Goal: Entertainment & Leisure: Consume media (video, audio)

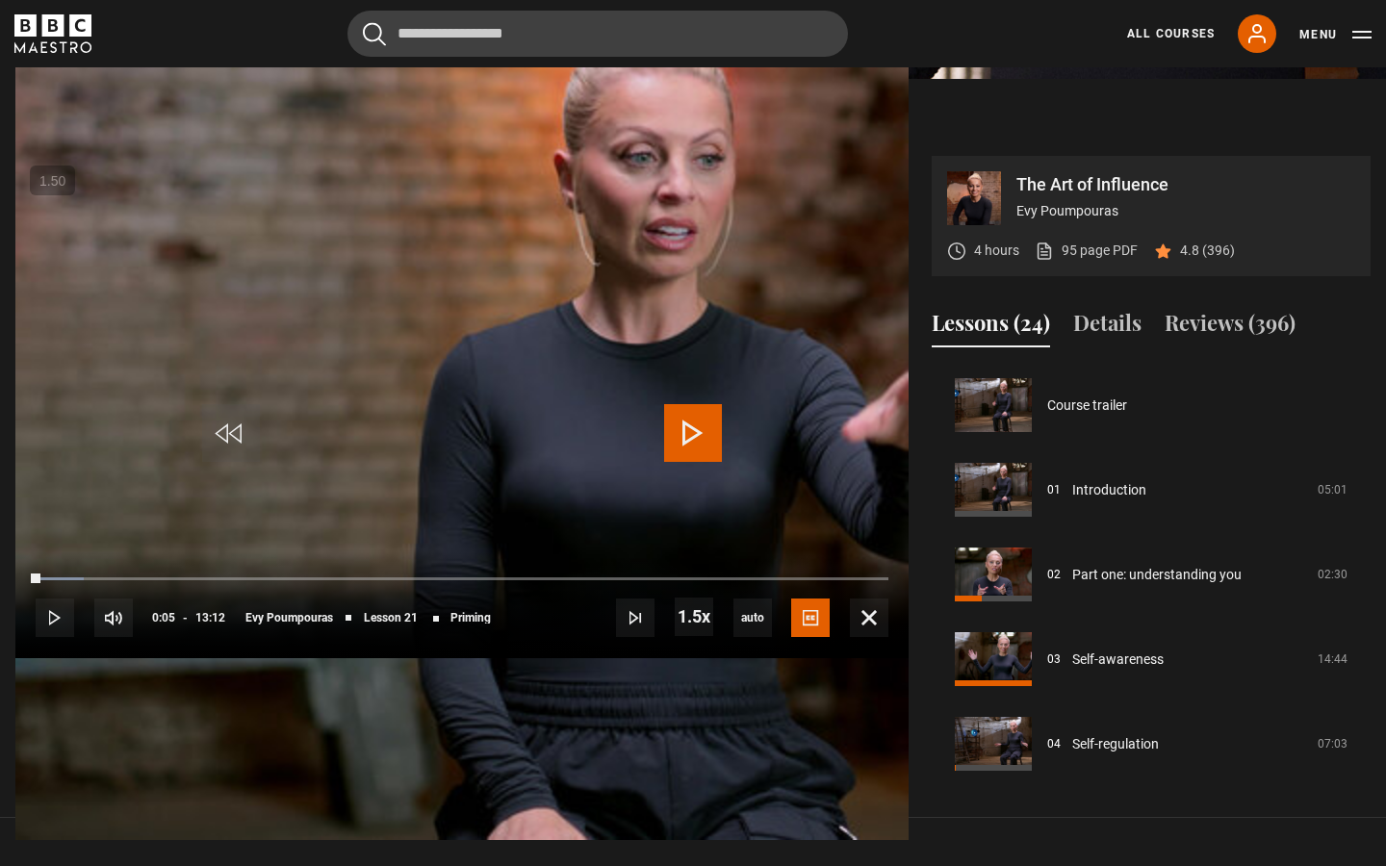
scroll to position [1694, 0]
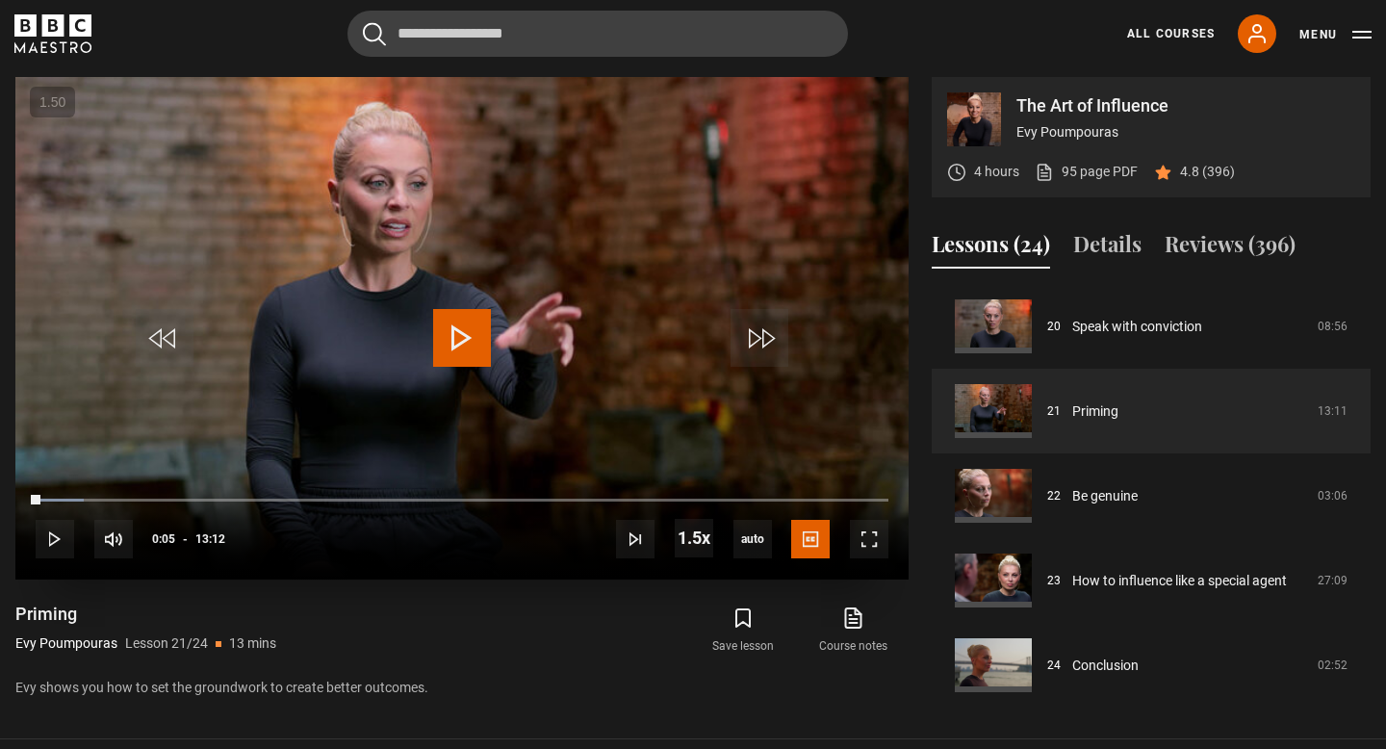
click at [480, 317] on span "Video Player" at bounding box center [462, 338] width 58 height 58
click at [863, 532] on span "Video Player" at bounding box center [869, 539] width 39 height 39
click at [458, 307] on video "Video Player" at bounding box center [461, 328] width 893 height 502
click at [876, 535] on span "Video Player" at bounding box center [869, 539] width 39 height 39
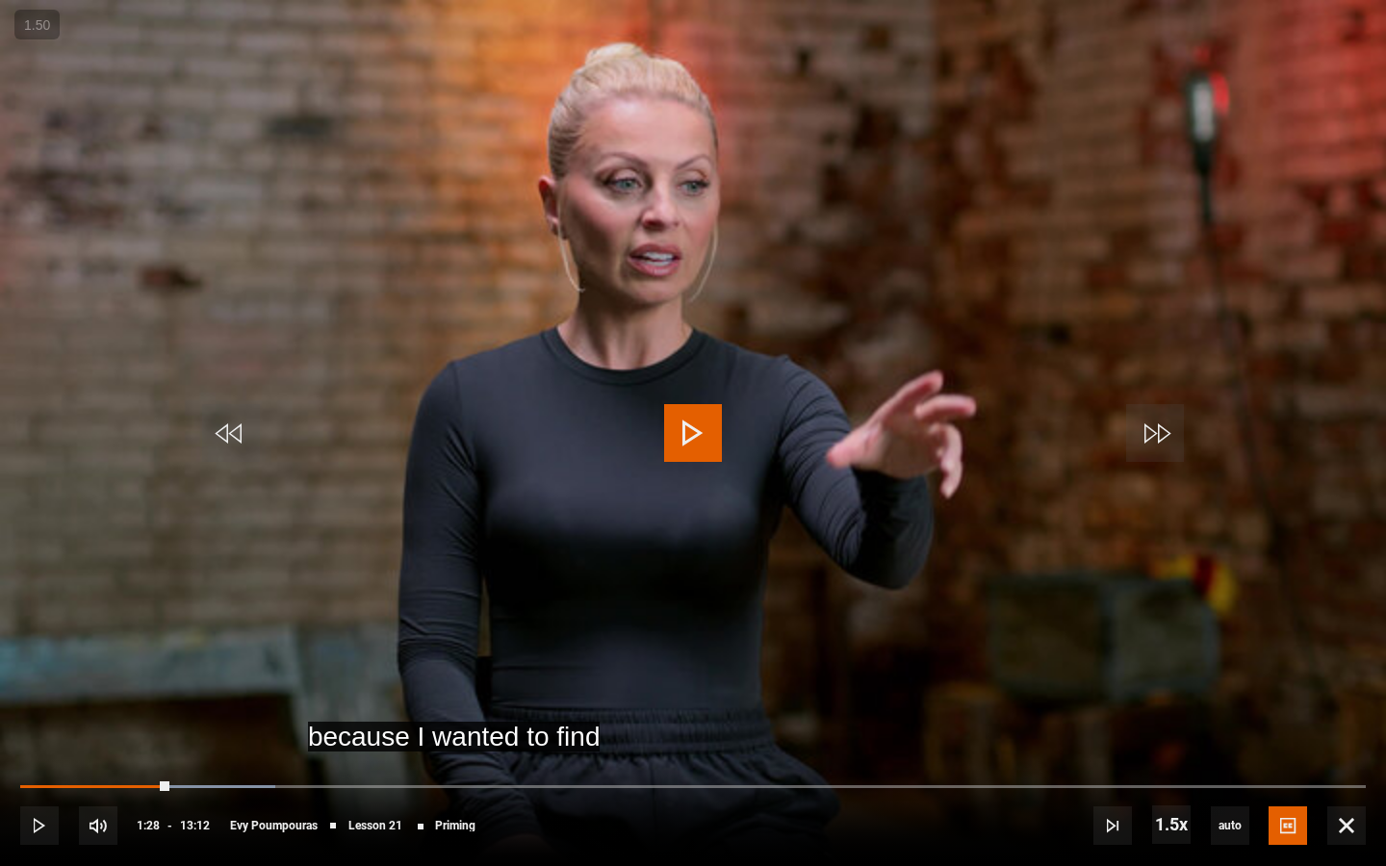
click at [682, 436] on span "Video Player" at bounding box center [693, 433] width 58 height 58
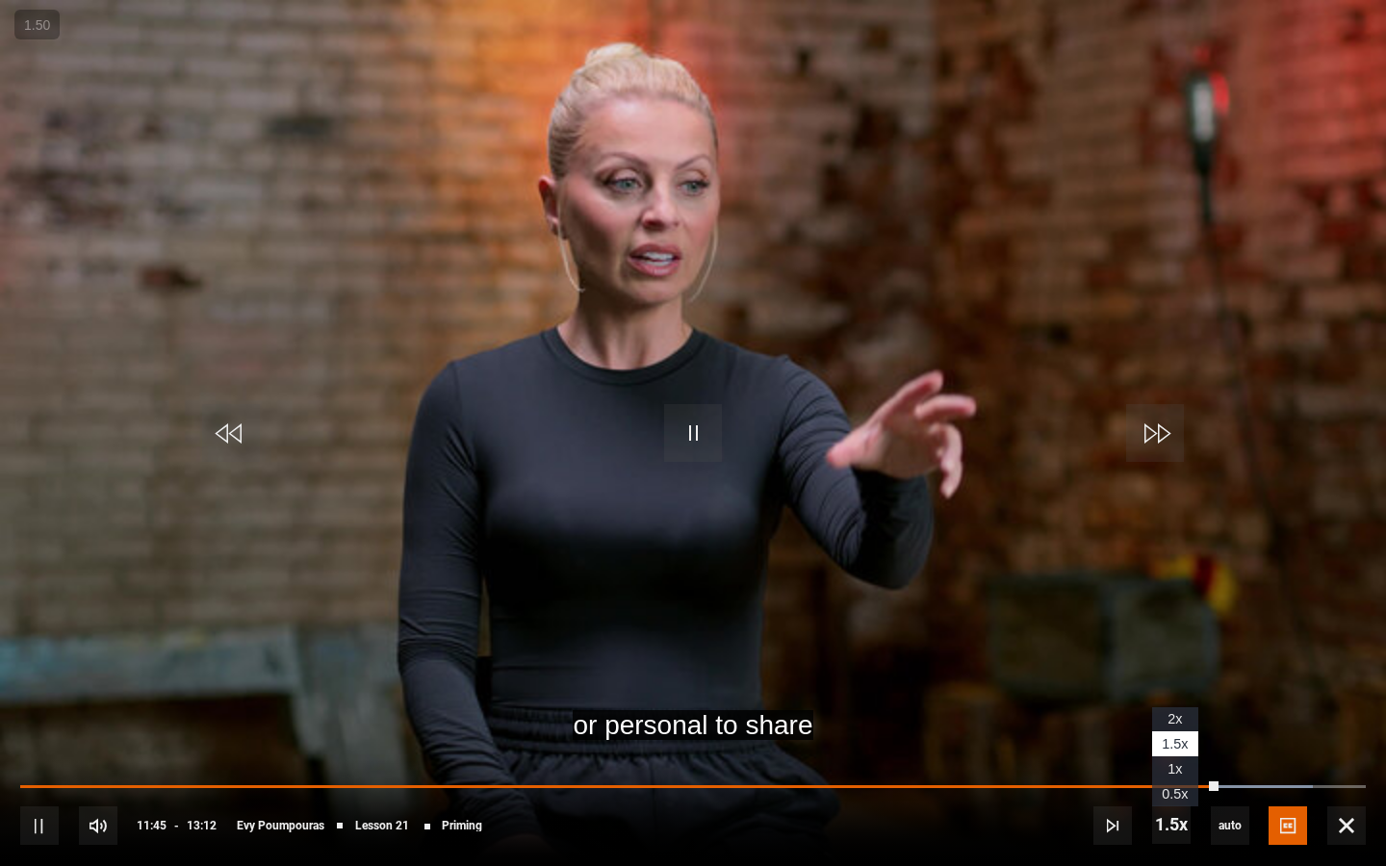
click at [1170, 787] on span "0.5x" at bounding box center [1175, 793] width 26 height 15
click at [1172, 777] on li "1x" at bounding box center [1175, 769] width 46 height 25
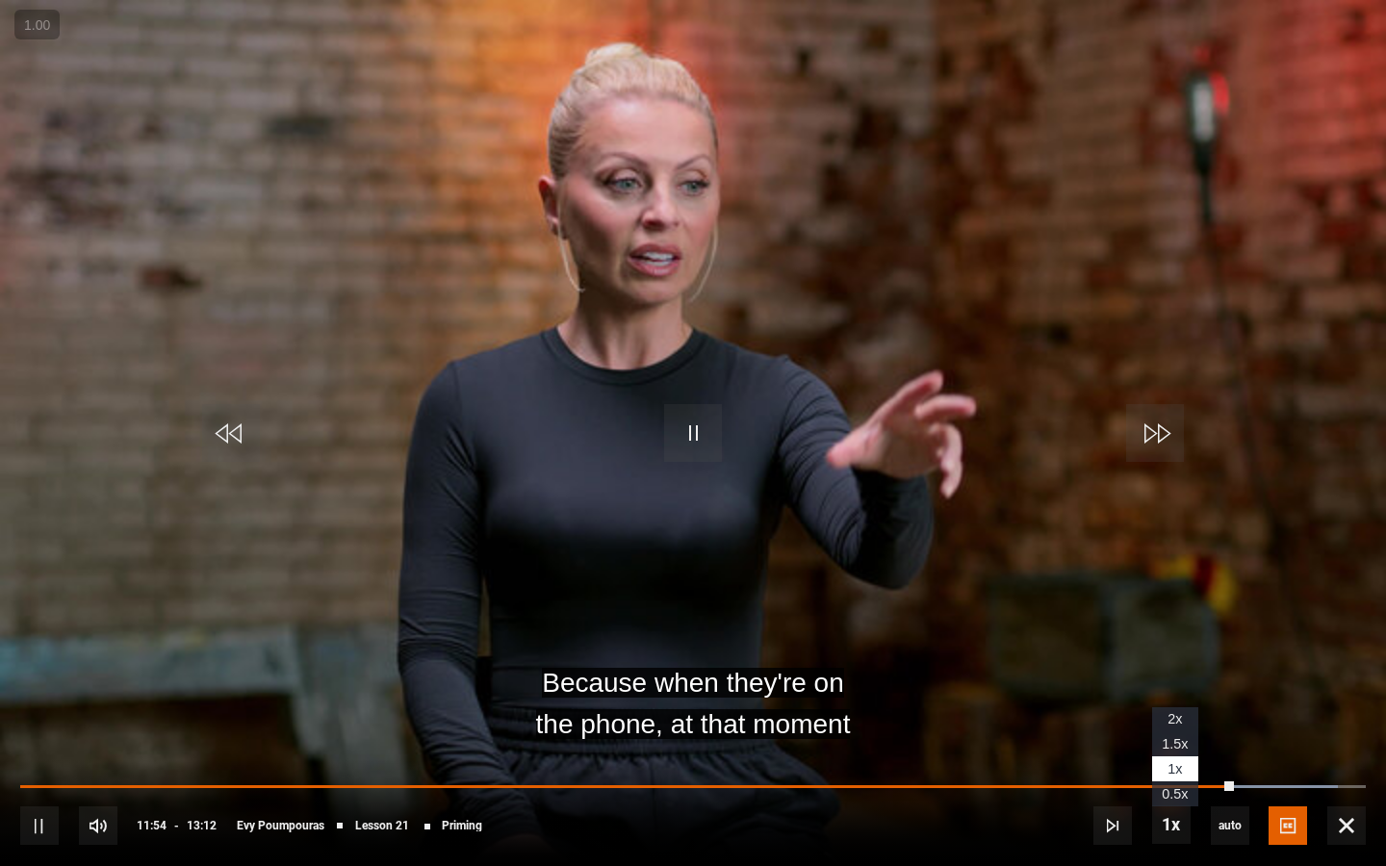
click at [1167, 736] on span "1.5x" at bounding box center [1175, 743] width 26 height 15
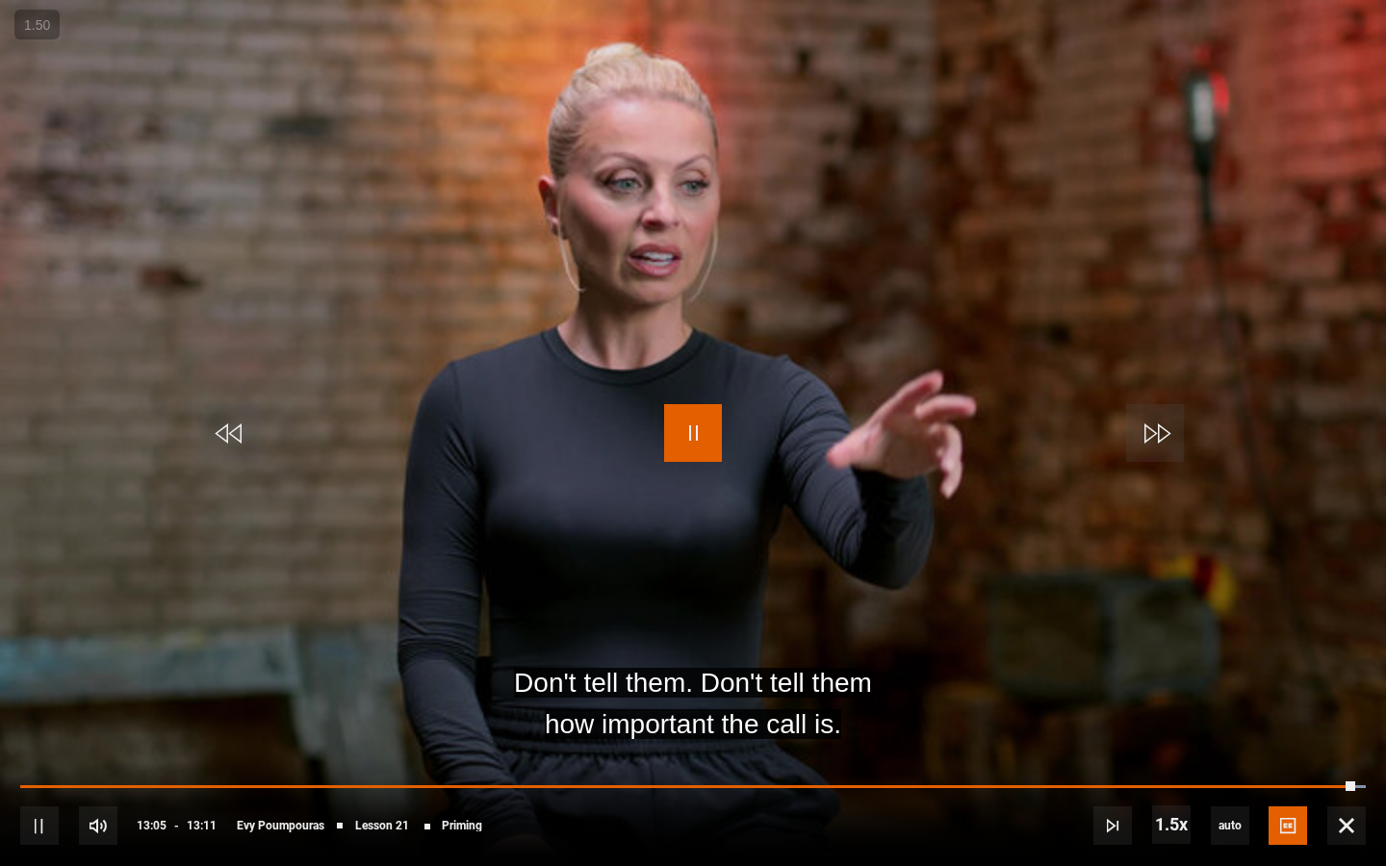
click at [695, 451] on span "Video Player" at bounding box center [693, 433] width 58 height 58
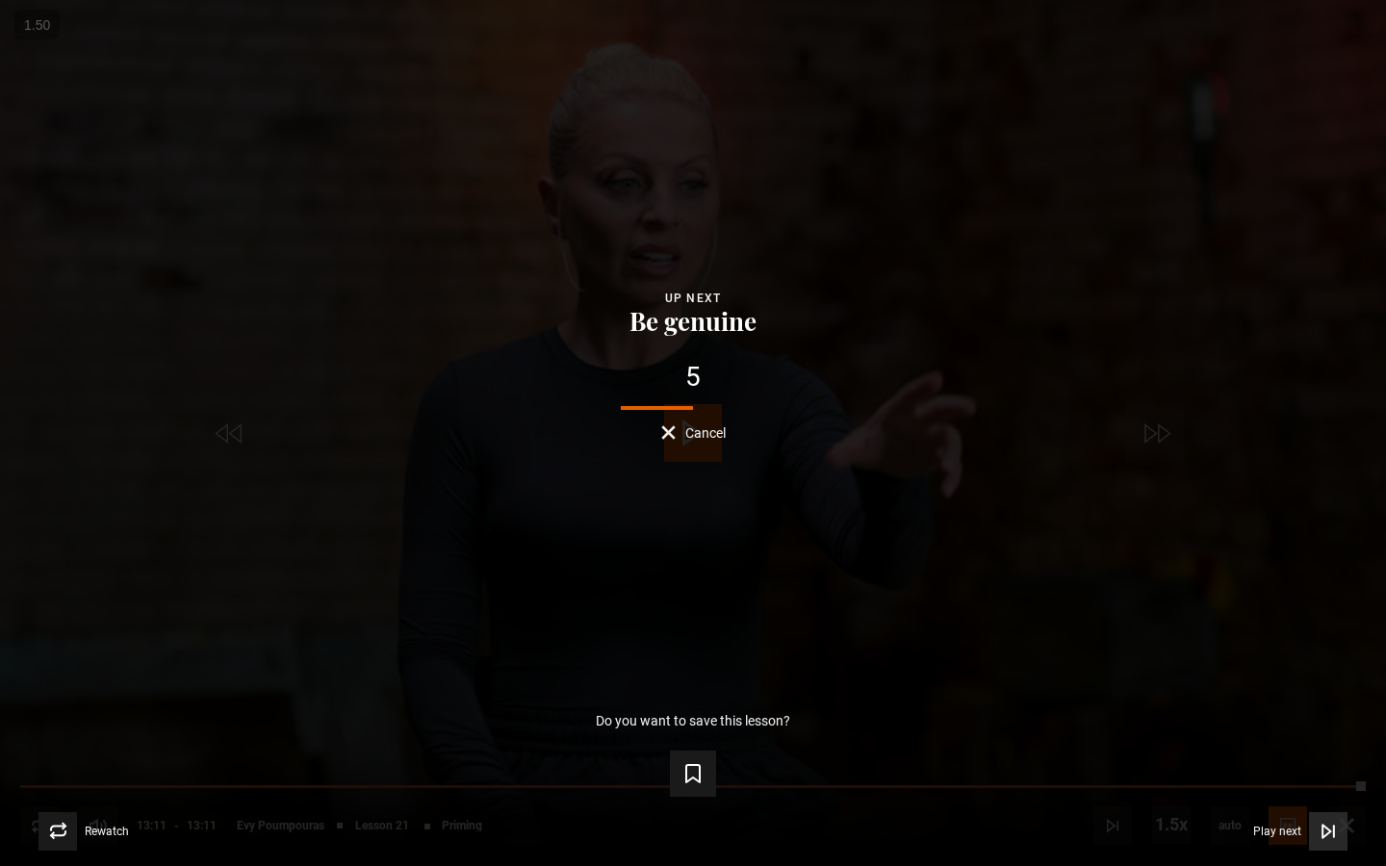
click at [1338, 837] on span "Video Player" at bounding box center [1328, 831] width 39 height 39
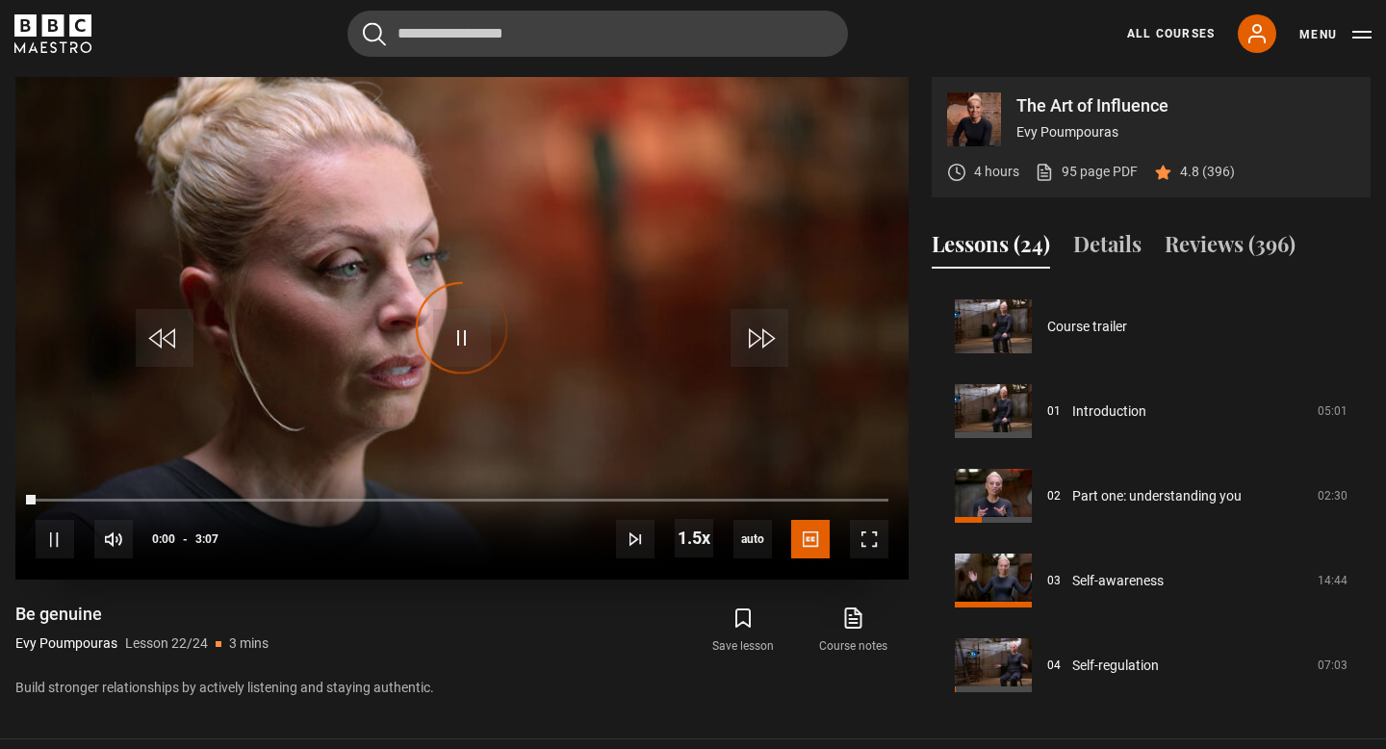
scroll to position [1702, 0]
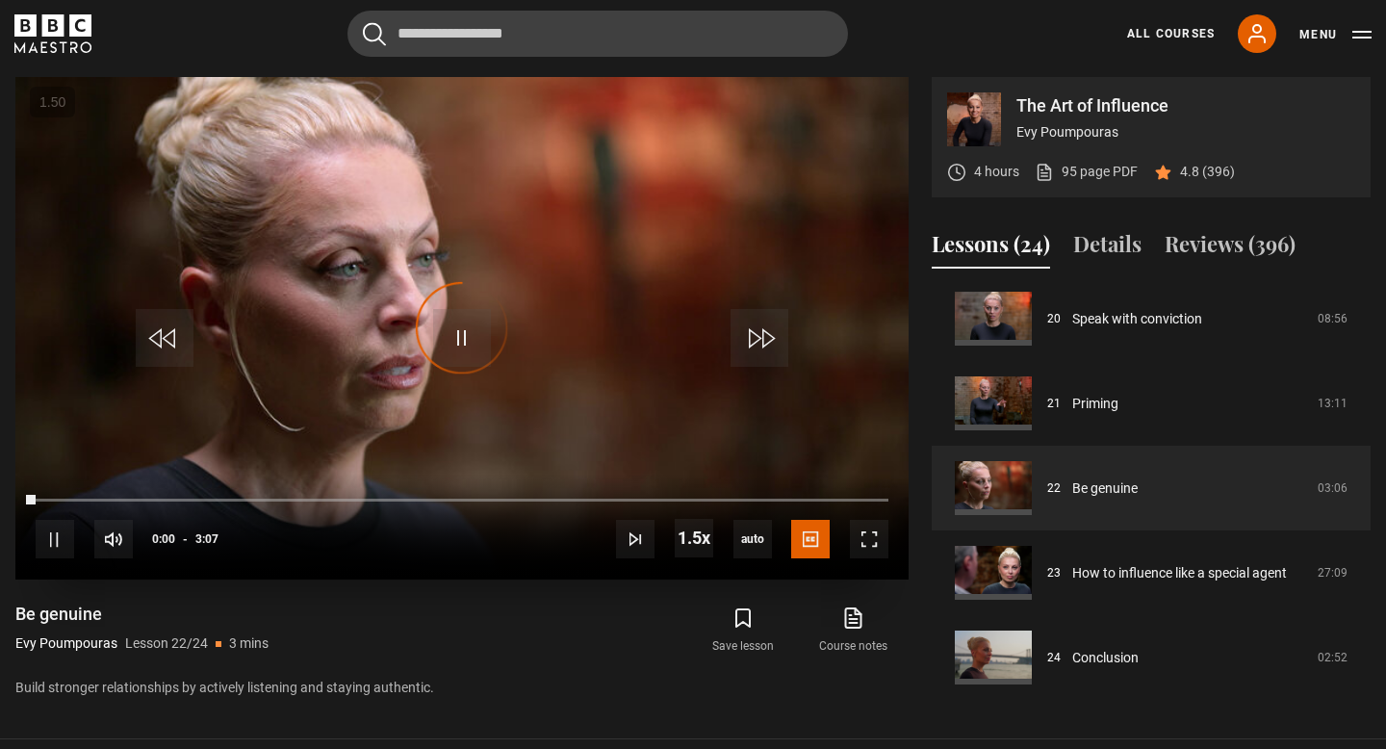
click at [471, 336] on div "Video Player is loading." at bounding box center [462, 328] width 96 height 96
click at [464, 338] on div "Video Player is loading." at bounding box center [462, 328] width 96 height 96
click at [455, 329] on span "Video Player" at bounding box center [462, 338] width 58 height 58
click at [103, 539] on span "Video Player" at bounding box center [113, 539] width 39 height 39
click at [1072, 499] on link "Be genuine" at bounding box center [1104, 488] width 65 height 20
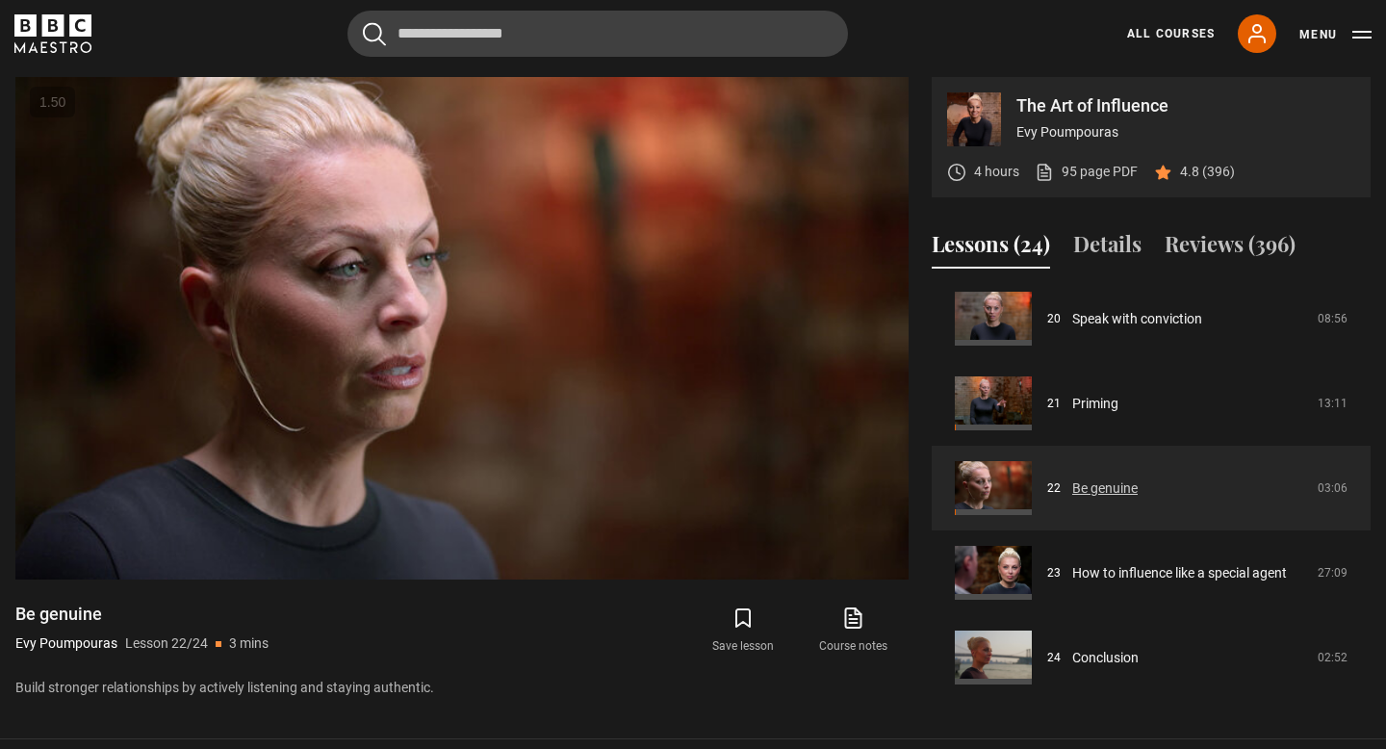
click at [1072, 481] on link "Be genuine" at bounding box center [1104, 488] width 65 height 20
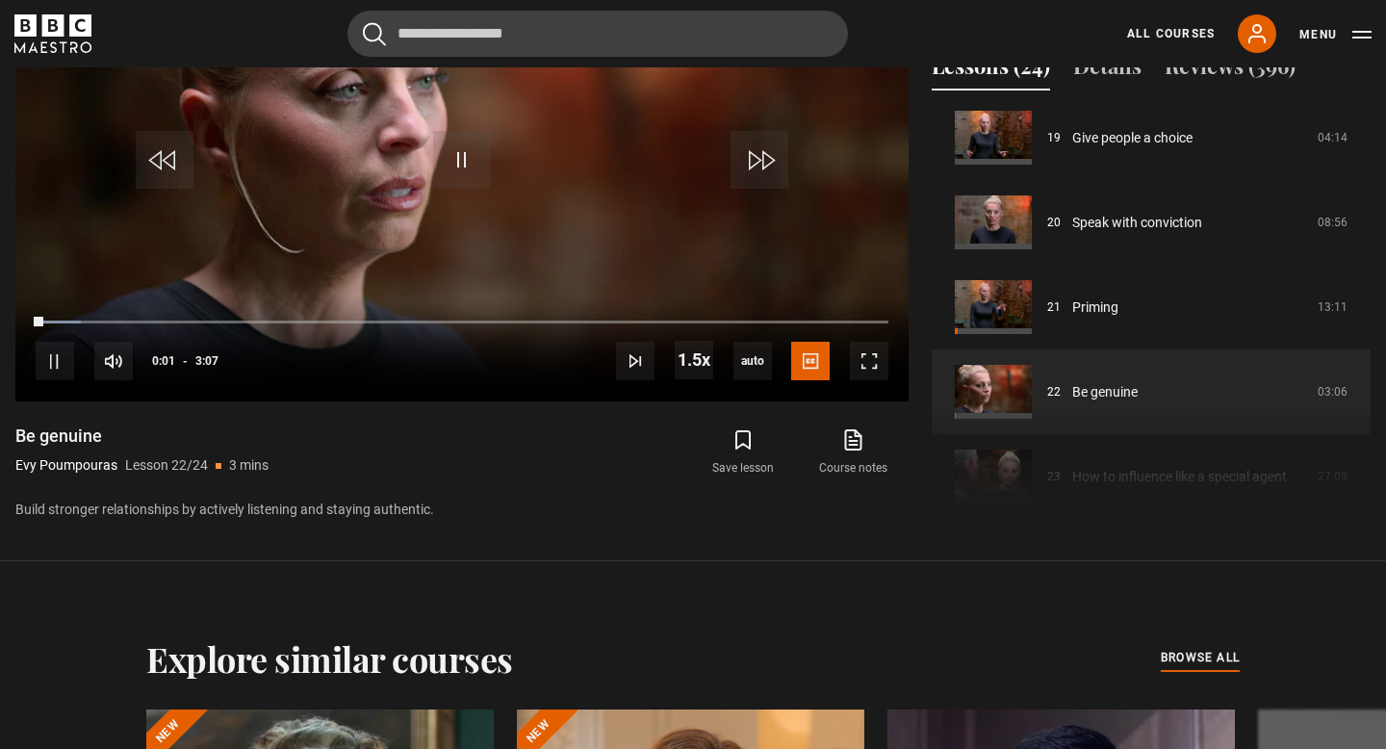
scroll to position [1554, 0]
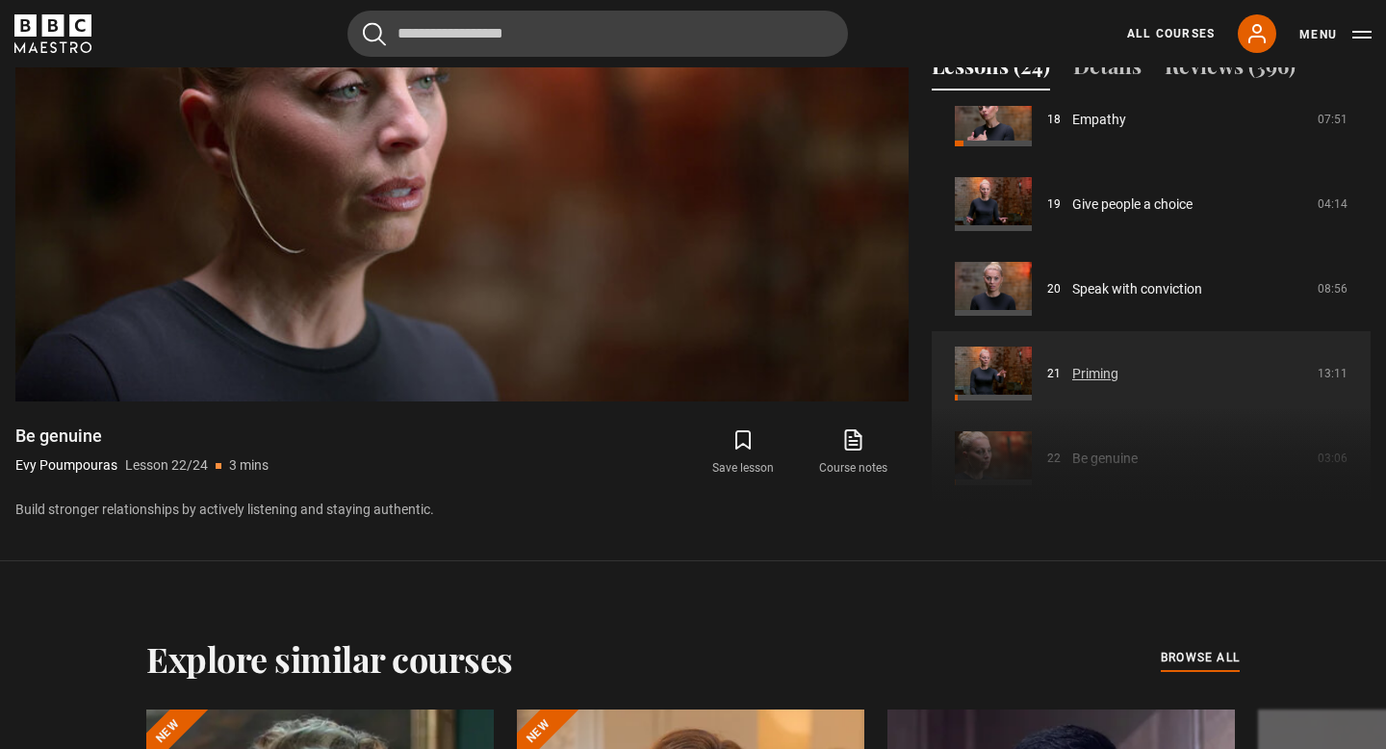
click at [1072, 371] on link "Priming" at bounding box center [1095, 374] width 46 height 20
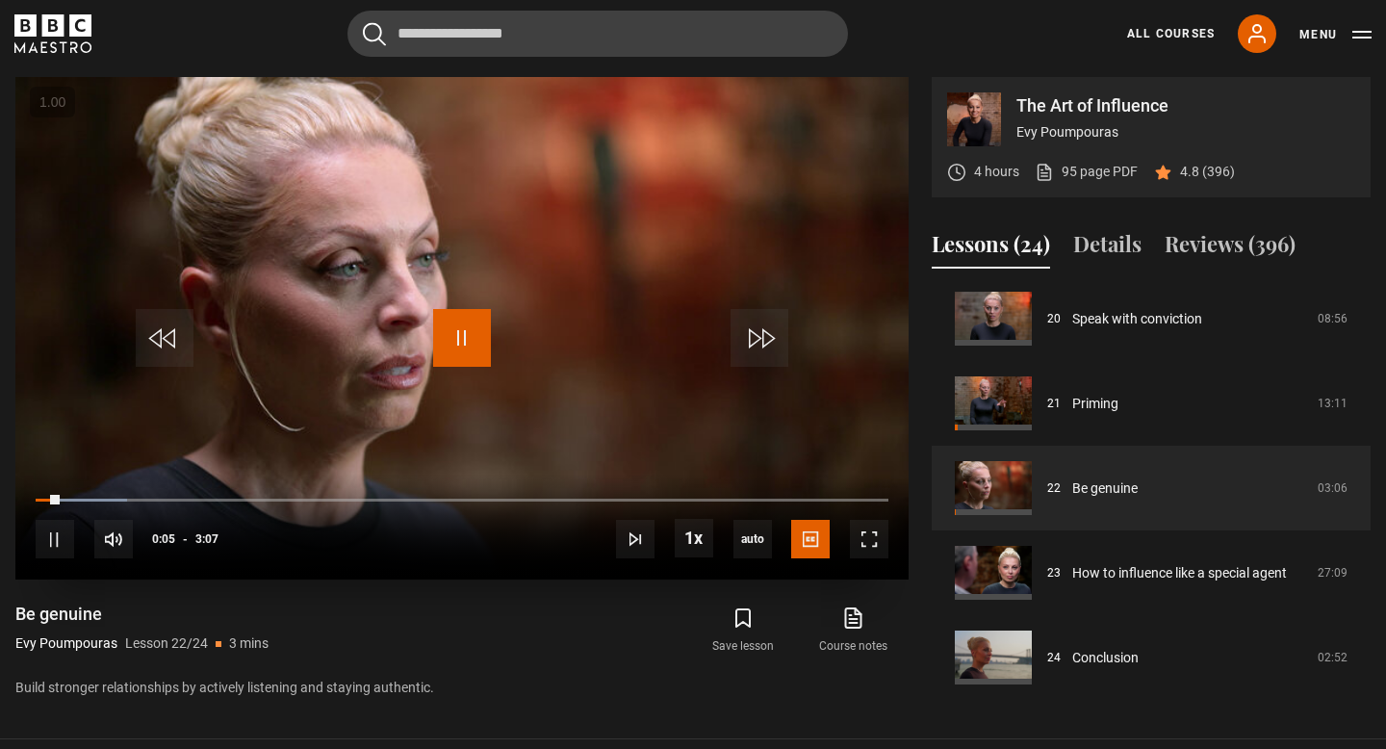
click at [482, 337] on span "Video Player" at bounding box center [462, 338] width 58 height 58
click at [458, 341] on span "Video Player" at bounding box center [462, 338] width 58 height 58
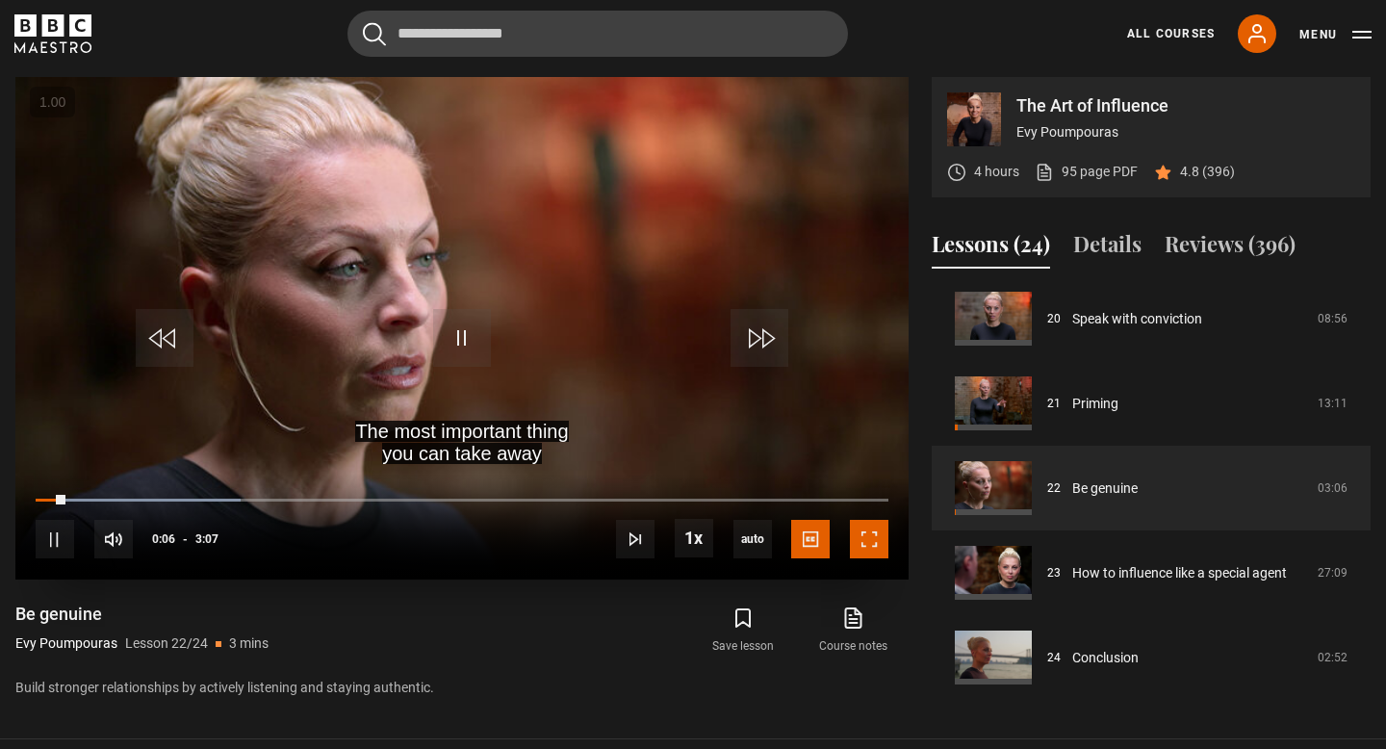
click at [866, 549] on span "Video Player" at bounding box center [869, 539] width 39 height 39
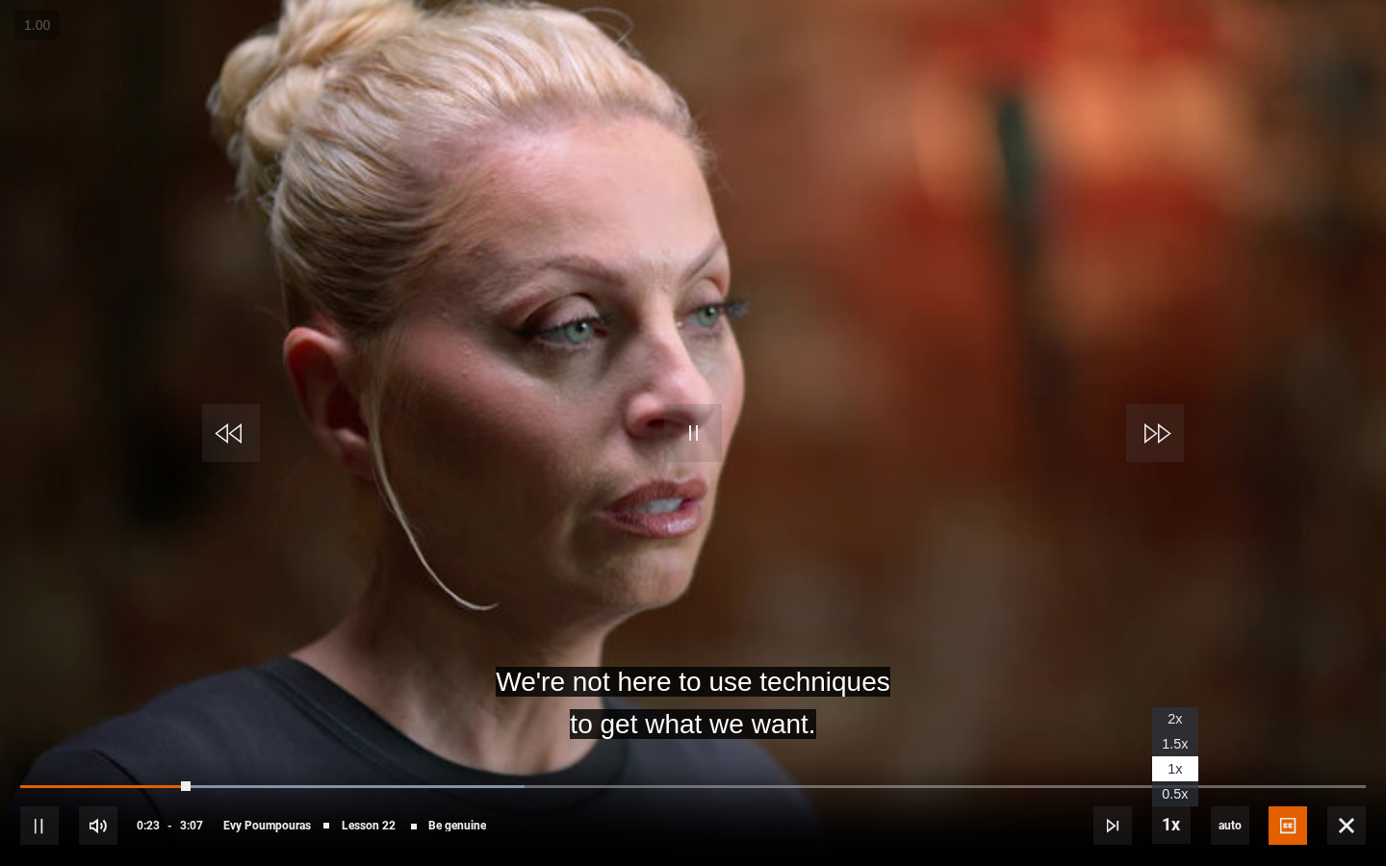
click at [1170, 747] on span "1.5x" at bounding box center [1175, 743] width 26 height 15
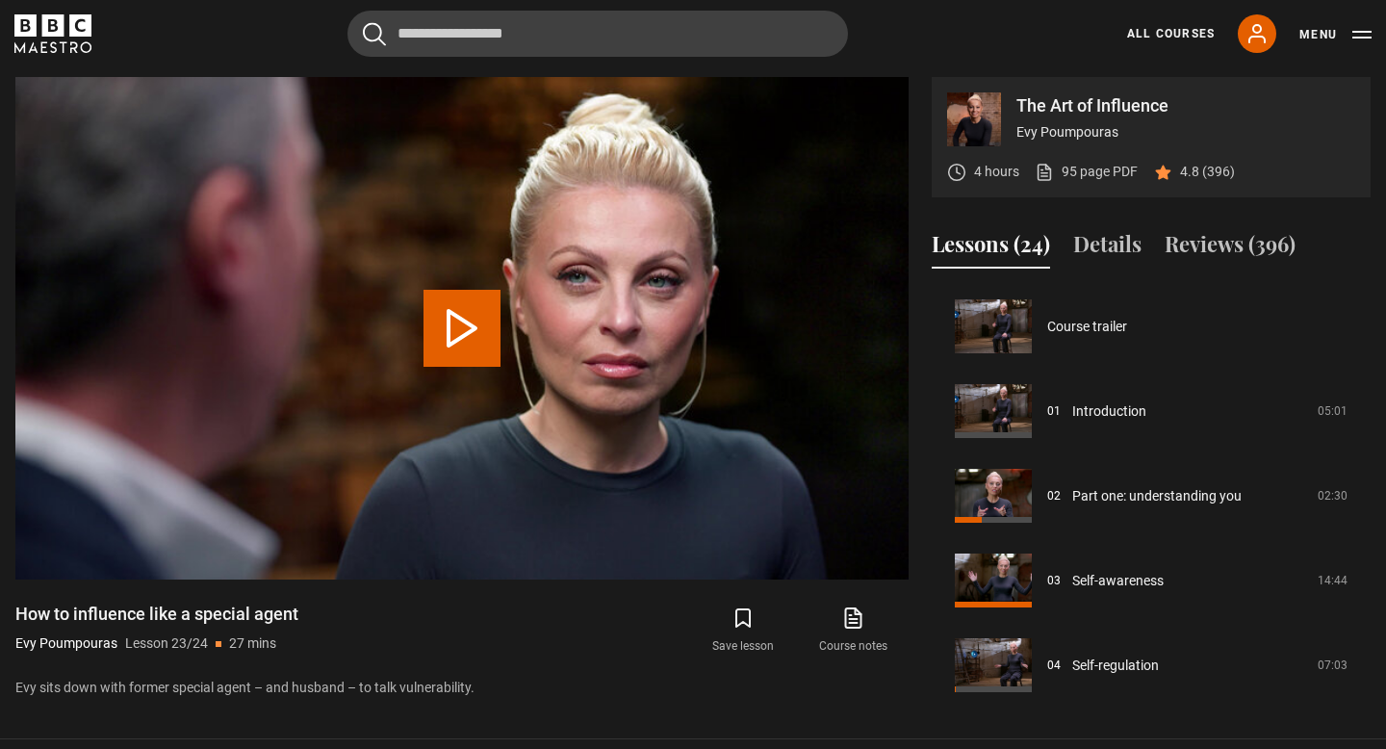
scroll to position [1702, 0]
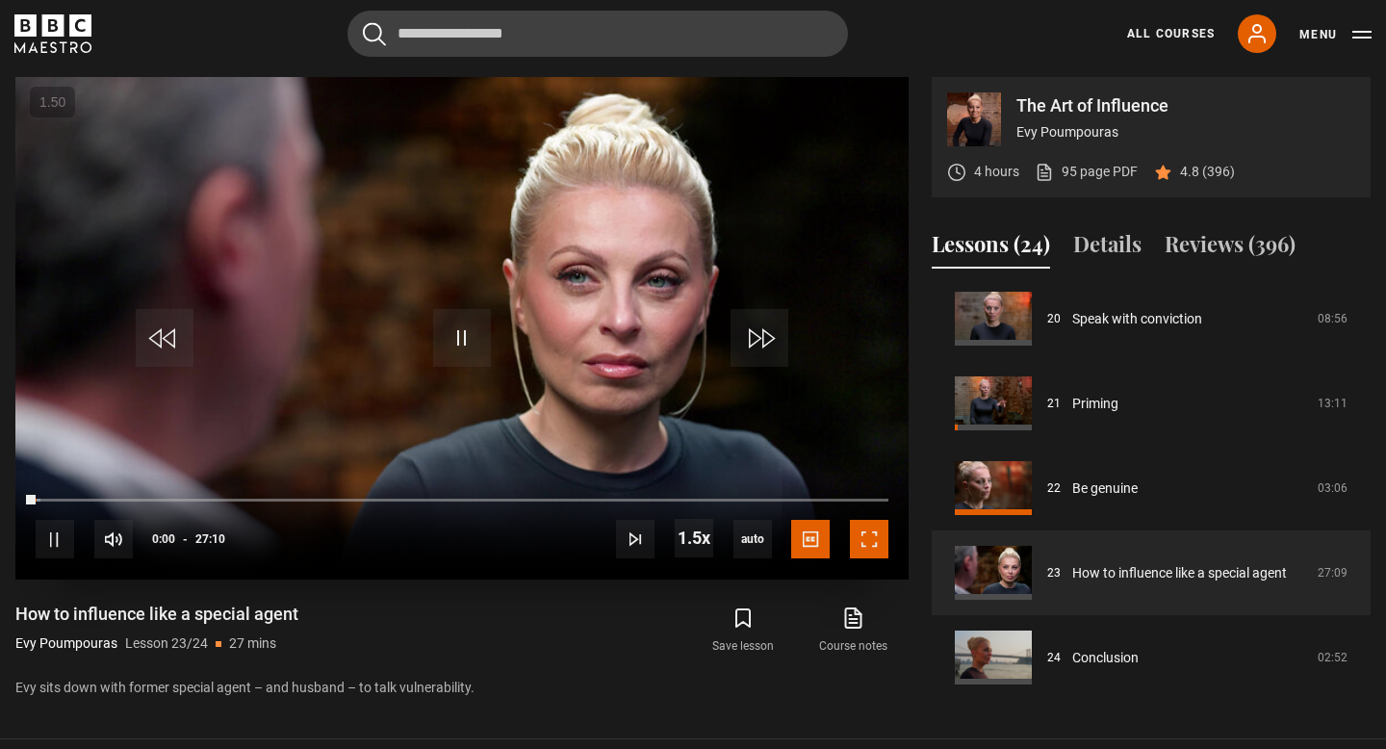
click at [872, 542] on span "Video Player" at bounding box center [869, 539] width 39 height 39
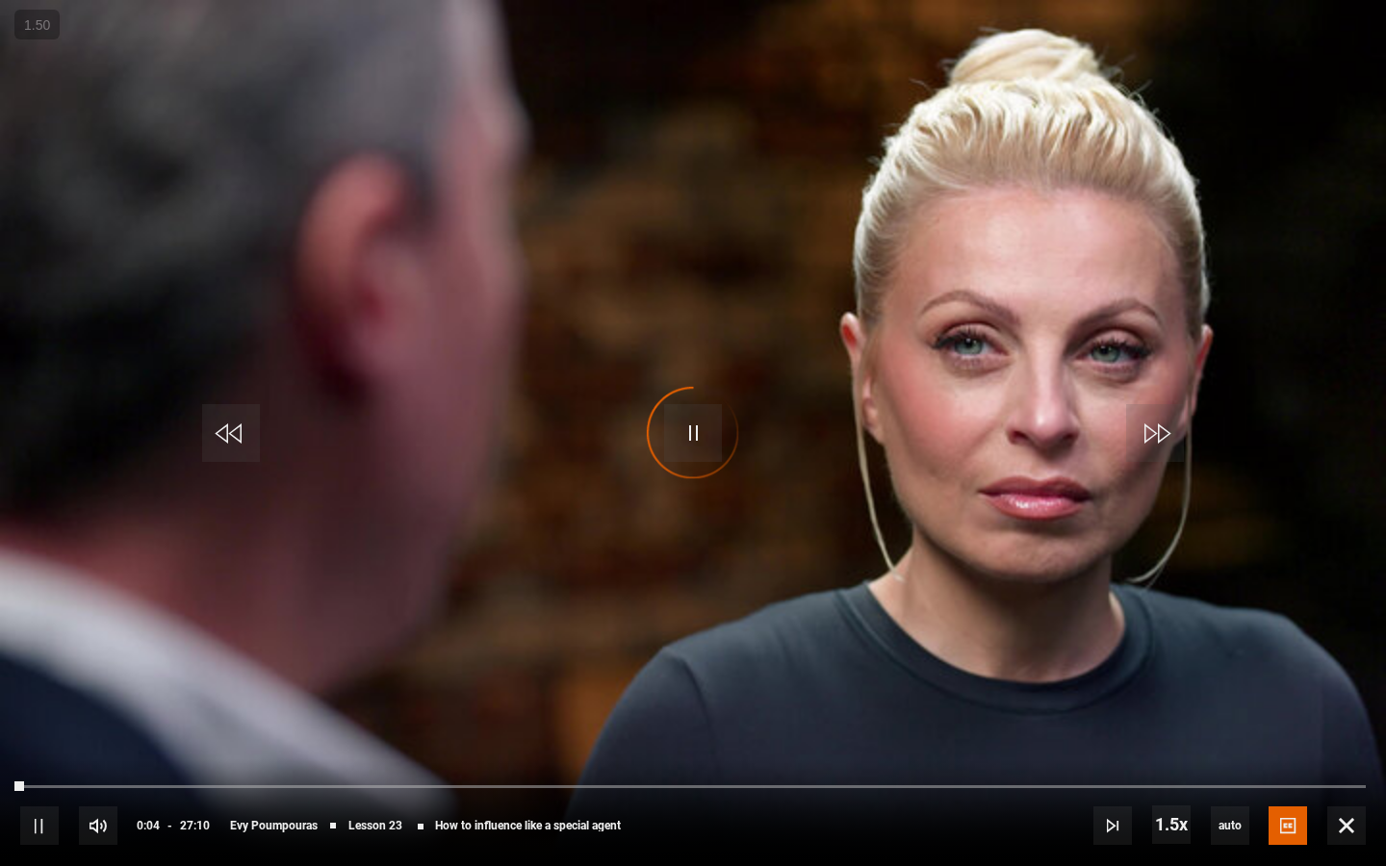
click at [699, 444] on div "Video Player is loading." at bounding box center [693, 433] width 96 height 96
click at [689, 429] on span "Video Player" at bounding box center [693, 433] width 58 height 58
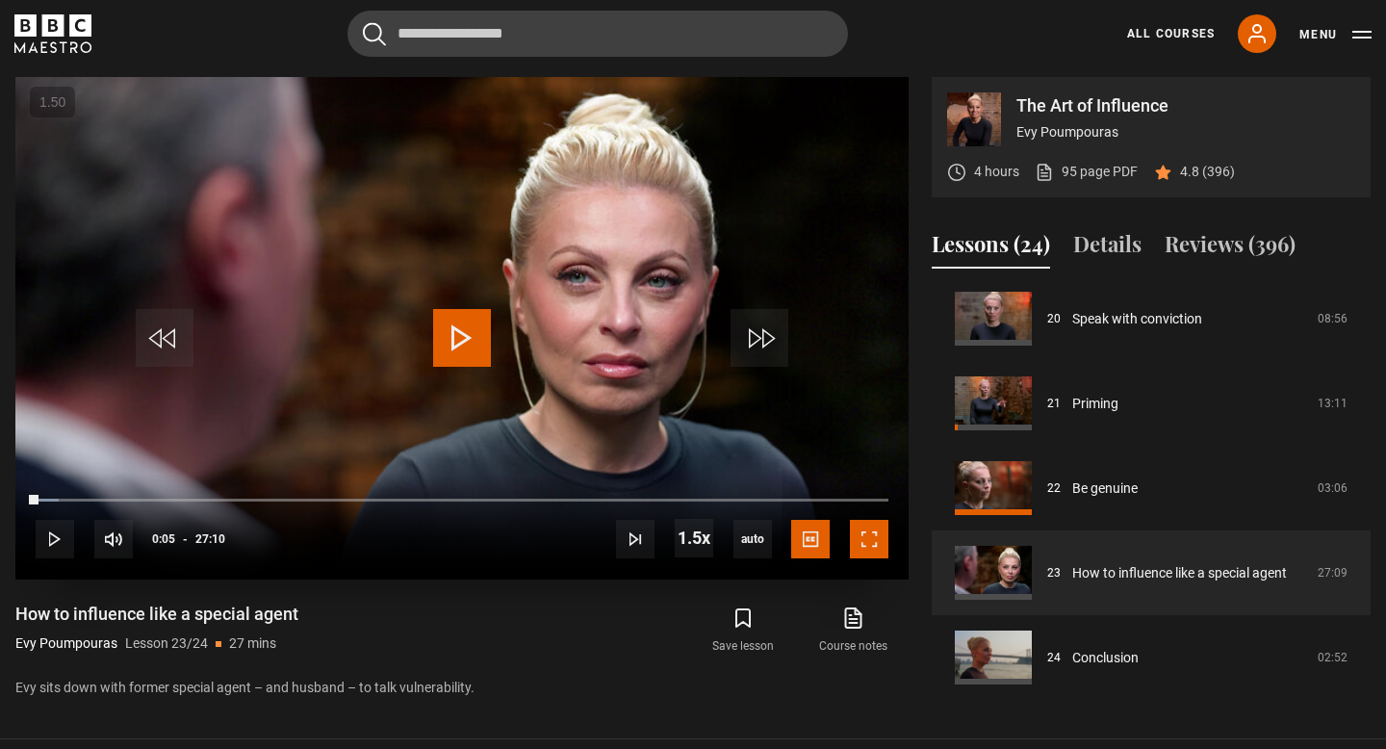
click at [858, 545] on span "Video Player" at bounding box center [869, 539] width 39 height 39
click at [864, 539] on span "Video Player" at bounding box center [869, 539] width 39 height 39
click at [881, 538] on span "Video Player" at bounding box center [869, 539] width 39 height 39
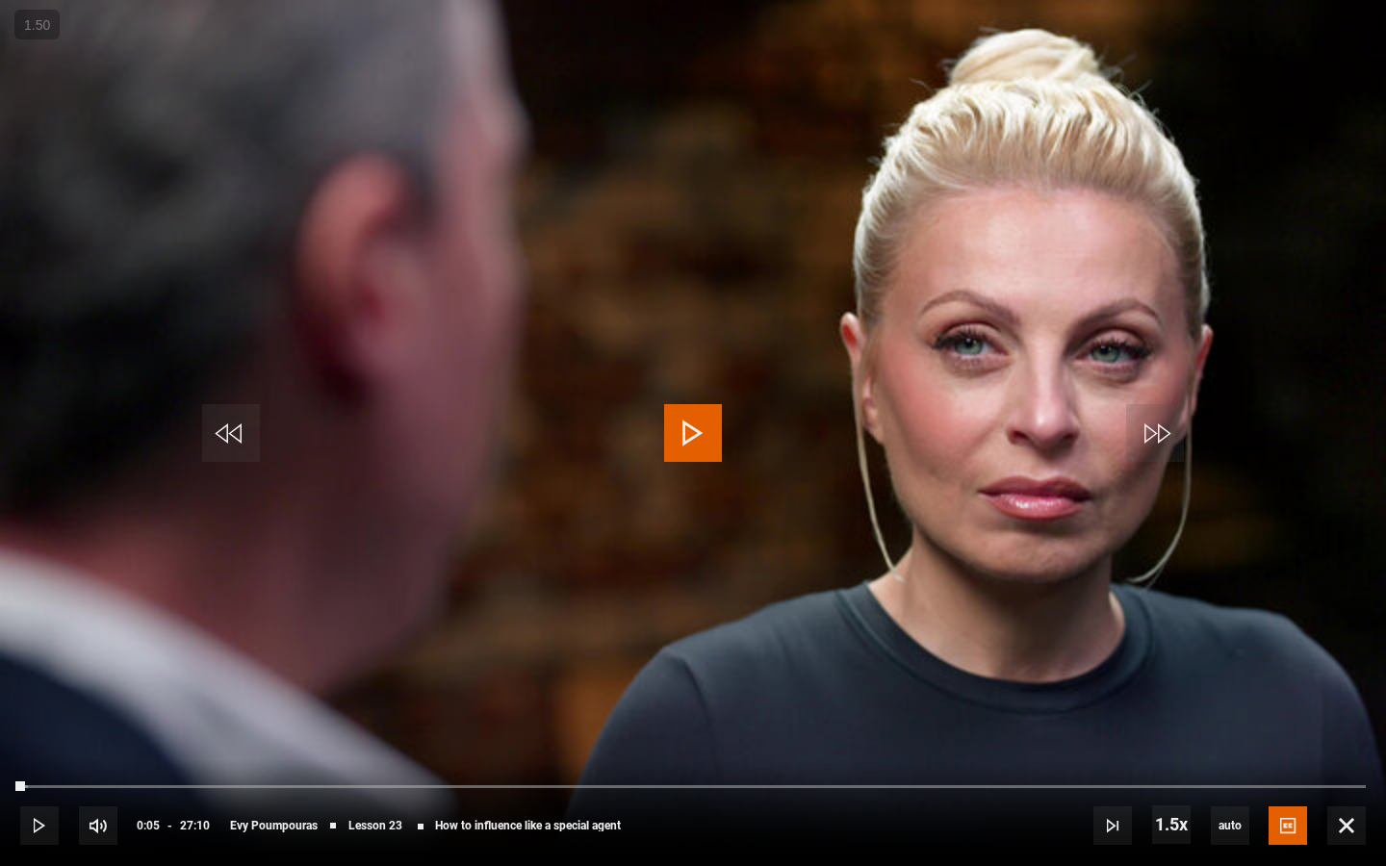
click at [699, 437] on span "Video Player" at bounding box center [693, 433] width 58 height 58
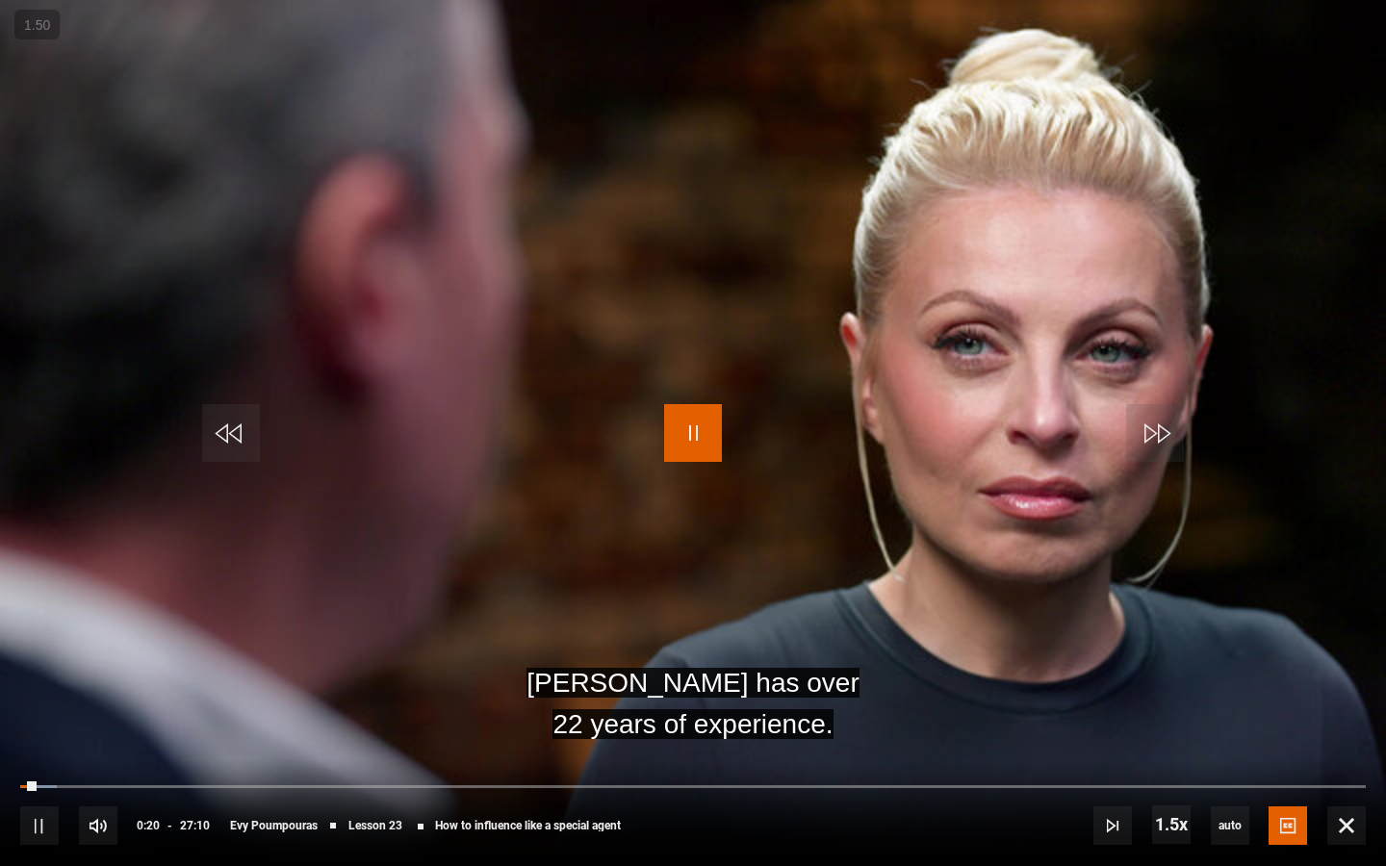
click at [688, 431] on span "Video Player" at bounding box center [693, 433] width 58 height 58
click at [683, 431] on span "Video Player" at bounding box center [693, 433] width 58 height 58
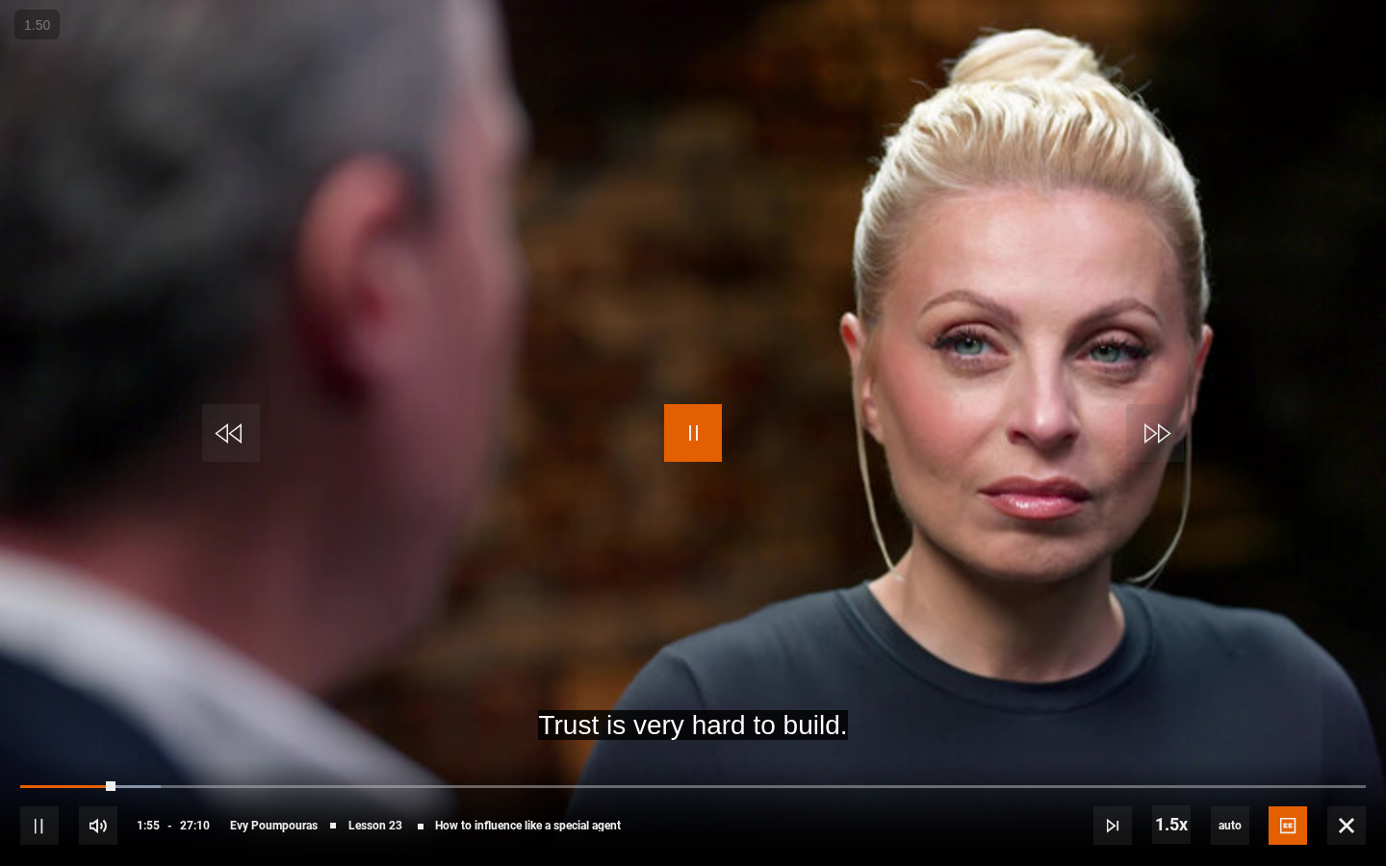
click at [697, 443] on span "Video Player" at bounding box center [693, 433] width 58 height 58
